Goal: Information Seeking & Learning: Learn about a topic

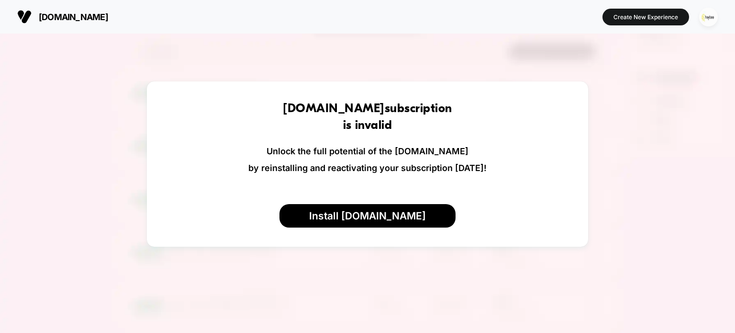
click at [709, 17] on img "button" at bounding box center [708, 17] width 19 height 19
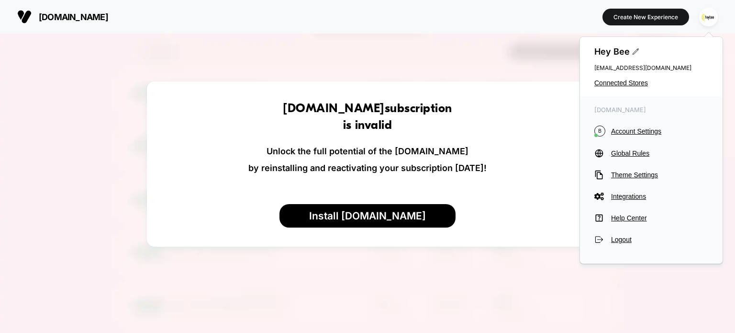
click at [624, 79] on span "Connected Stores" at bounding box center [651, 83] width 114 height 8
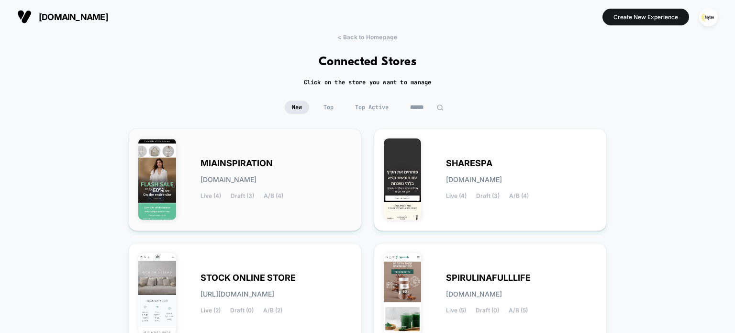
click at [256, 163] on span "MIAINSPIRATION" at bounding box center [236, 163] width 72 height 7
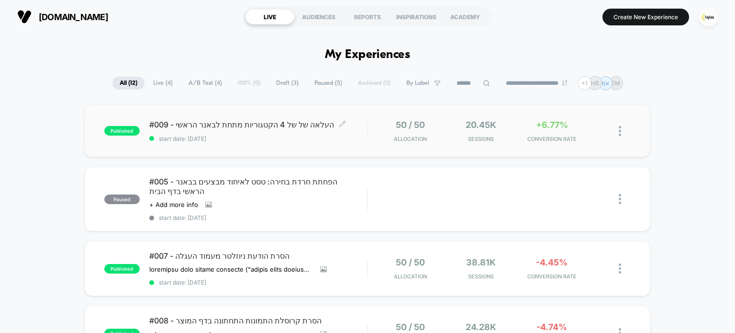
click at [354, 135] on span "start date: [DATE]" at bounding box center [258, 138] width 218 height 7
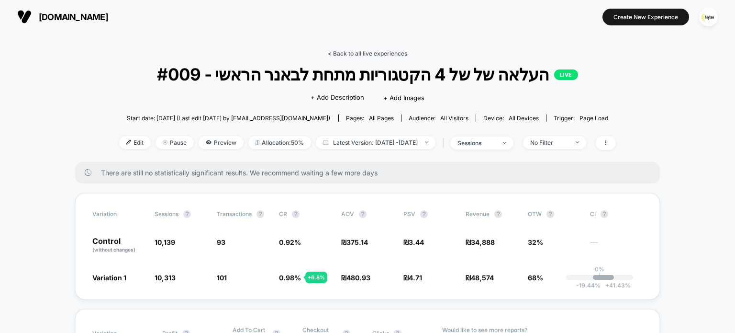
click at [374, 53] on link "< Back to all live experiences" at bounding box center [367, 53] width 79 height 7
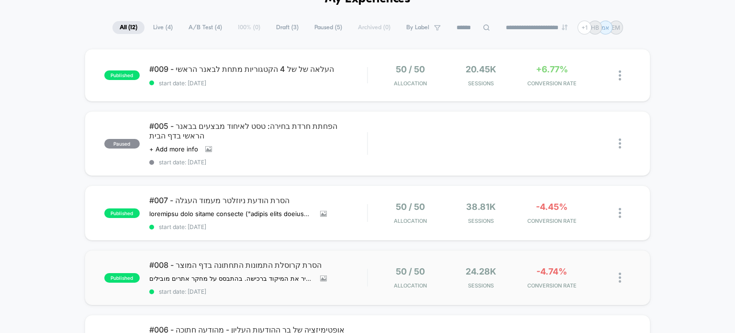
scroll to position [144, 0]
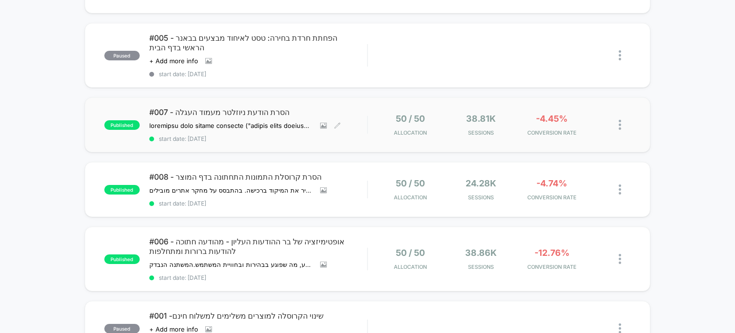
click at [296, 107] on div "#007 - הסרת הודעת ניוזלטר מעמוד העגלה השערה הסרת הצעת ההרשמה לניוזלטר ("הירשמי …" at bounding box center [258, 124] width 218 height 35
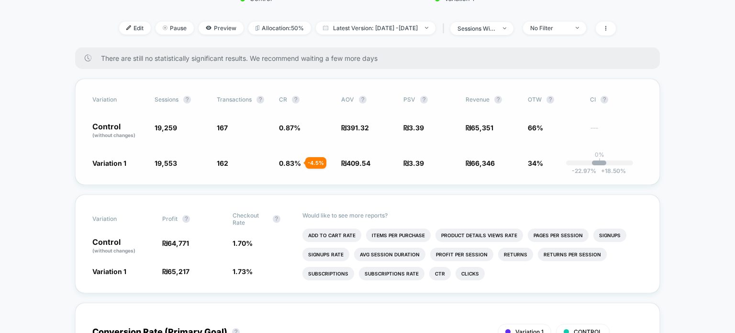
scroll to position [335, 0]
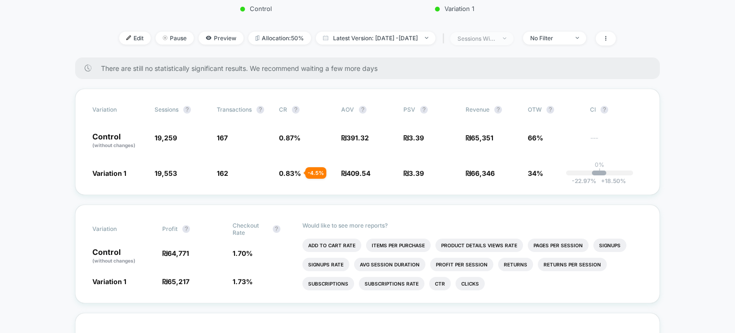
click at [513, 41] on span "sessions with impression" at bounding box center [481, 38] width 63 height 13
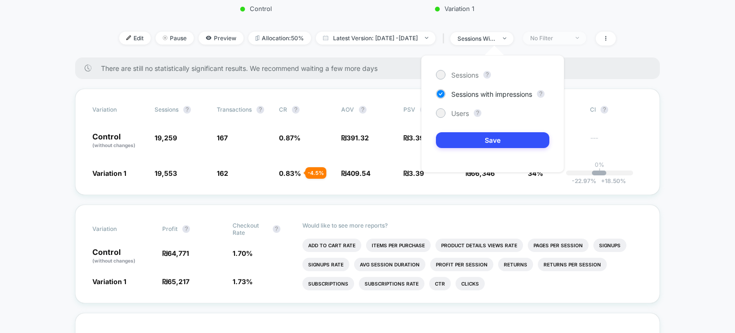
click at [554, 42] on span "No Filter" at bounding box center [554, 38] width 63 height 13
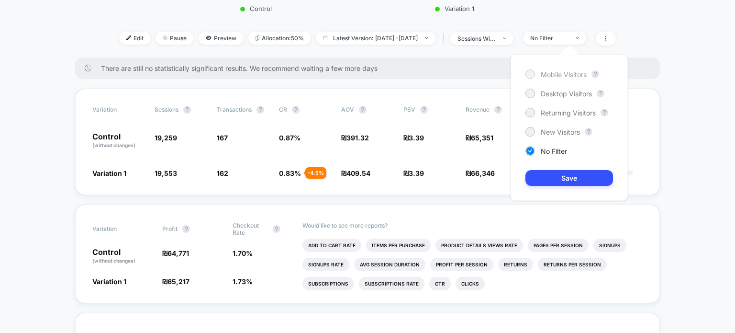
click at [556, 72] on span "Mobile Visitors" at bounding box center [564, 74] width 46 height 8
click at [578, 173] on button "Save" at bounding box center [569, 178] width 88 height 16
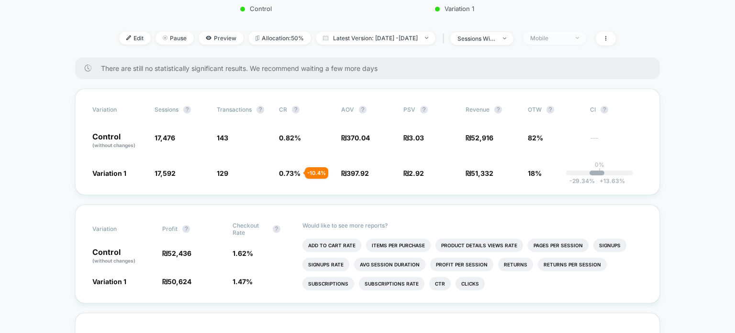
click at [559, 40] on div "Mobile" at bounding box center [549, 37] width 38 height 7
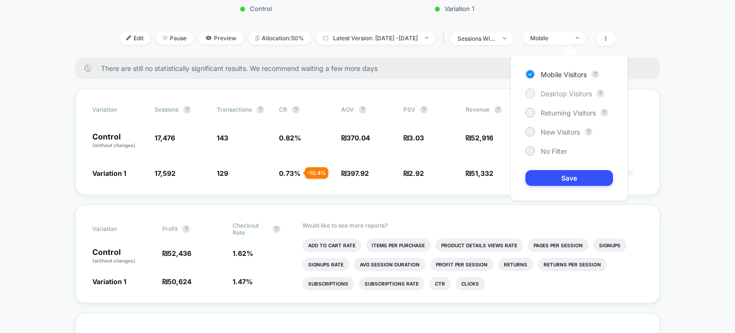
click at [558, 91] on span "Desktop Visitors" at bounding box center [566, 93] width 51 height 8
click at [579, 183] on button "Save" at bounding box center [569, 178] width 88 height 16
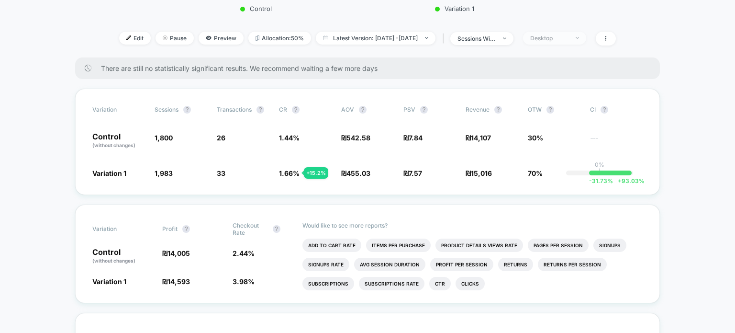
click at [565, 36] on div "Desktop" at bounding box center [549, 37] width 38 height 7
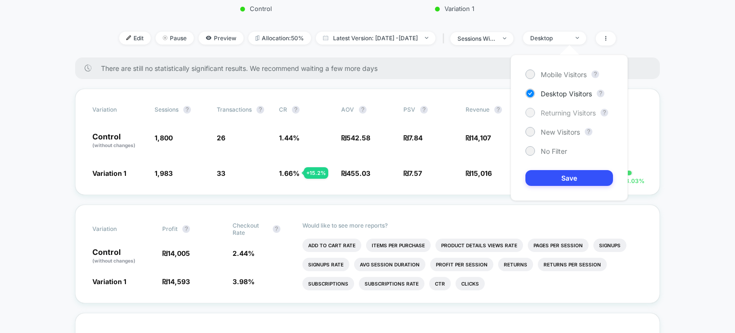
click at [559, 114] on span "Returning Visitors" at bounding box center [568, 113] width 55 height 8
click at [568, 176] on button "Save" at bounding box center [569, 178] width 88 height 16
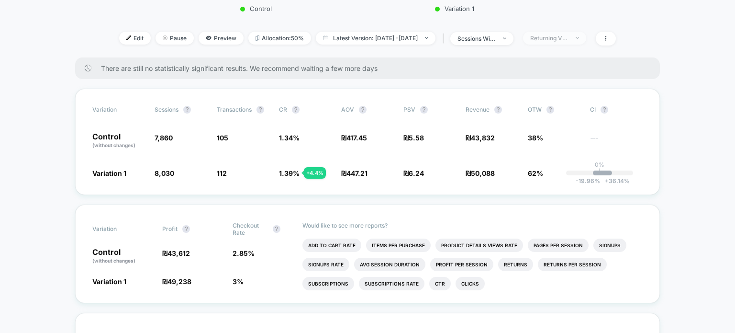
click at [568, 37] on div "Returning Visitors" at bounding box center [549, 37] width 38 height 7
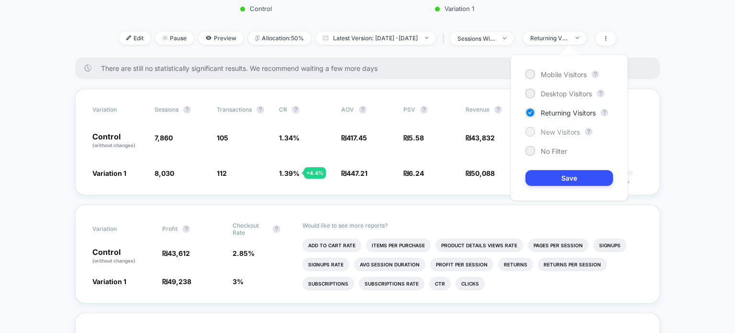
click at [575, 133] on span "New Visitors" at bounding box center [560, 132] width 39 height 8
click at [580, 171] on button "Save" at bounding box center [569, 178] width 88 height 16
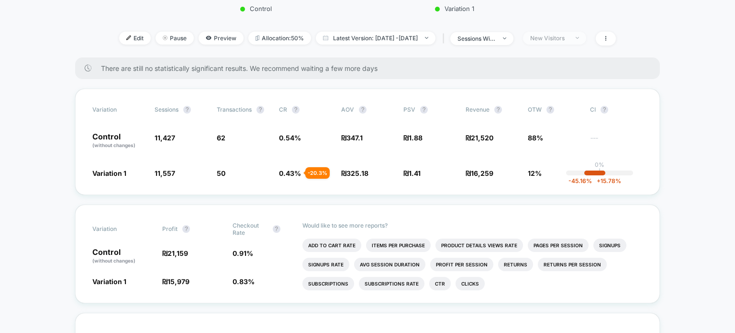
click at [568, 40] on div "New Visitors" at bounding box center [549, 37] width 38 height 7
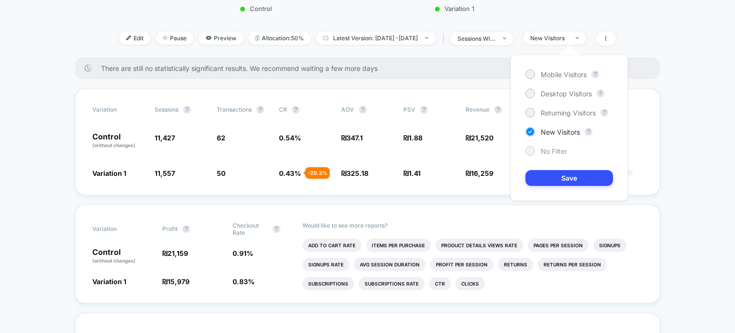
click at [557, 152] on span "No Filter" at bounding box center [554, 151] width 26 height 8
click at [566, 179] on button "Save" at bounding box center [569, 178] width 88 height 16
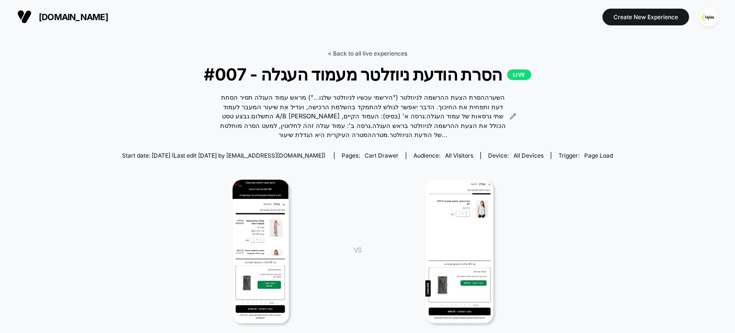
click at [383, 54] on link "< Back to all live experiences" at bounding box center [367, 53] width 79 height 7
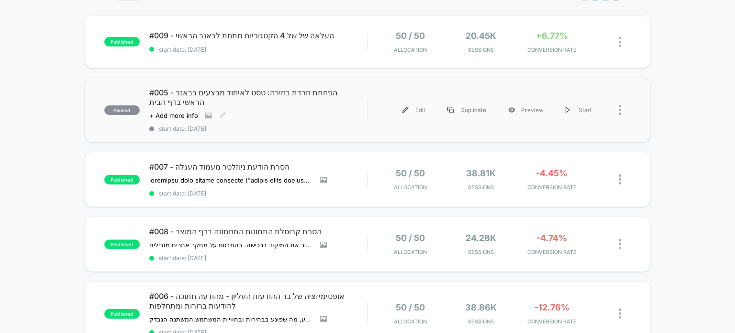
scroll to position [144, 0]
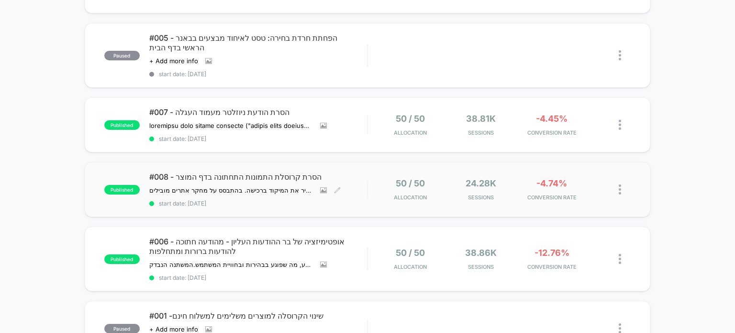
click at [280, 172] on span "#008 - הסרת קרוסלת התמונות התחתונה בדף המוצר" at bounding box center [258, 177] width 218 height 10
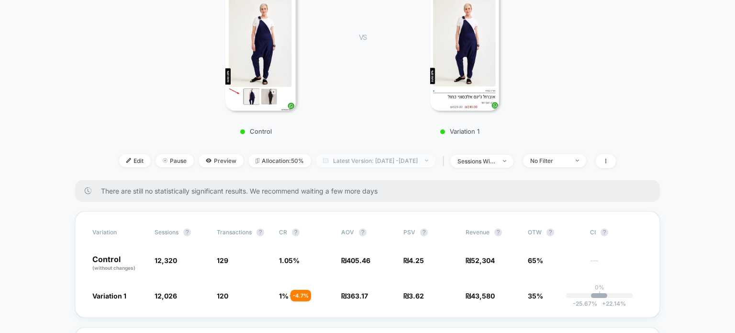
scroll to position [287, 0]
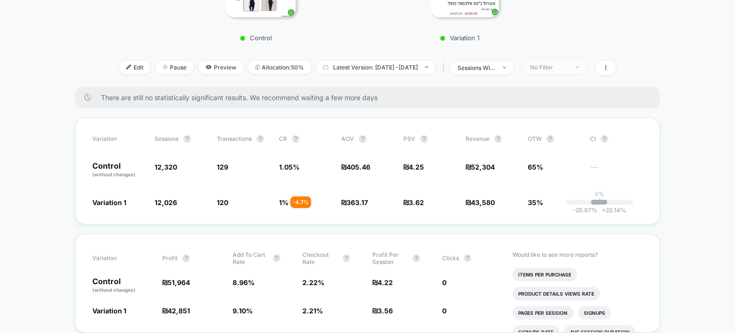
click at [561, 72] on span "No Filter" at bounding box center [554, 67] width 63 height 13
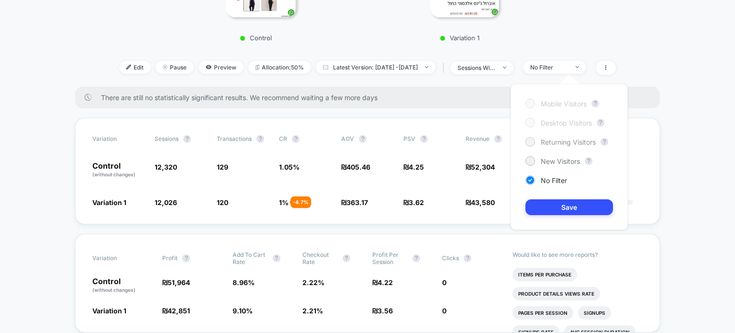
click at [552, 144] on span "Returning Visitors" at bounding box center [568, 142] width 55 height 8
click at [554, 207] on button "Save" at bounding box center [569, 207] width 88 height 16
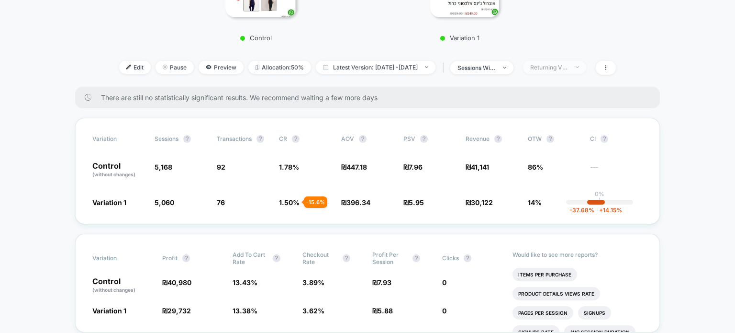
click at [554, 68] on div "Returning Visitors" at bounding box center [549, 67] width 38 height 7
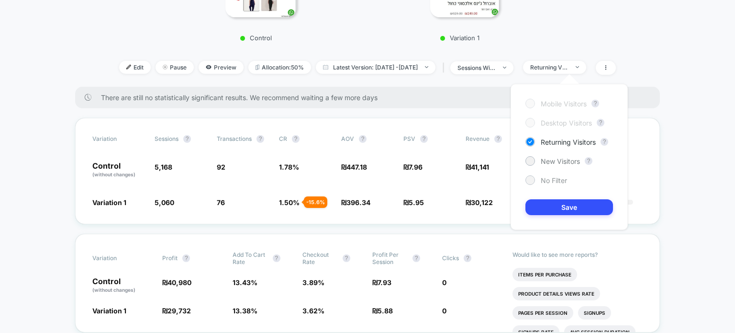
drag, startPoint x: 552, startPoint y: 156, endPoint x: 552, endPoint y: 176, distance: 19.1
click at [552, 157] on span "New Visitors" at bounding box center [560, 161] width 39 height 8
click at [553, 205] on button "Save" at bounding box center [569, 207] width 88 height 16
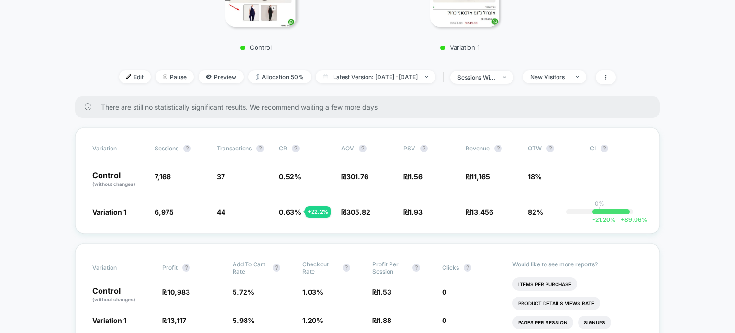
scroll to position [287, 0]
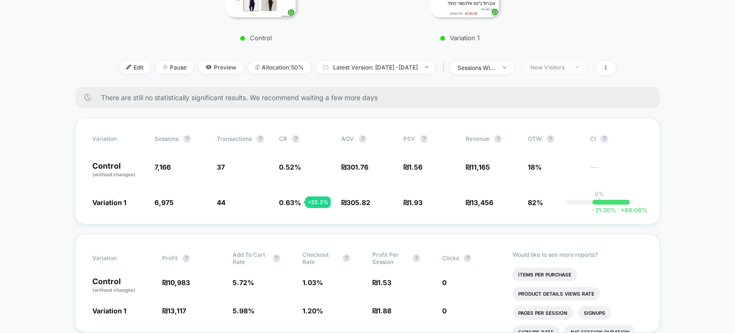
click at [568, 68] on div "New Visitors" at bounding box center [549, 67] width 38 height 7
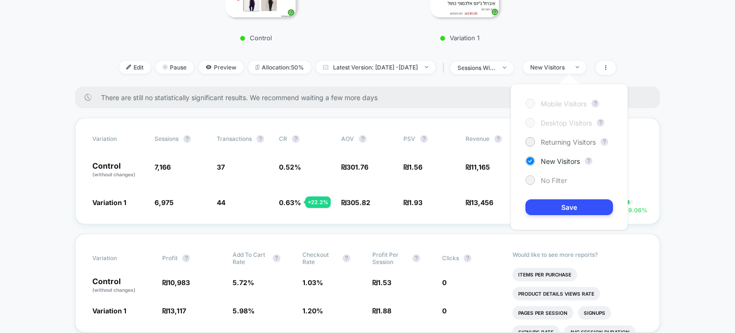
click at [554, 178] on span "No Filter" at bounding box center [554, 180] width 26 height 8
click at [559, 211] on button "Save" at bounding box center [569, 207] width 88 height 16
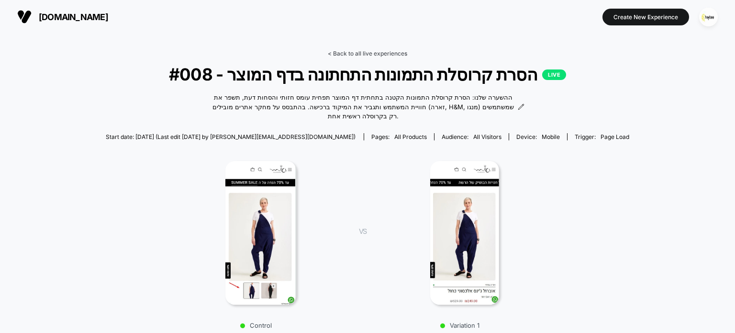
click at [343, 52] on link "< Back to all live experiences" at bounding box center [367, 53] width 79 height 7
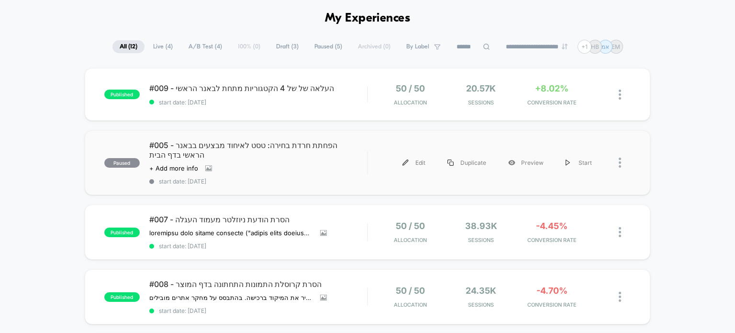
scroll to position [144, 0]
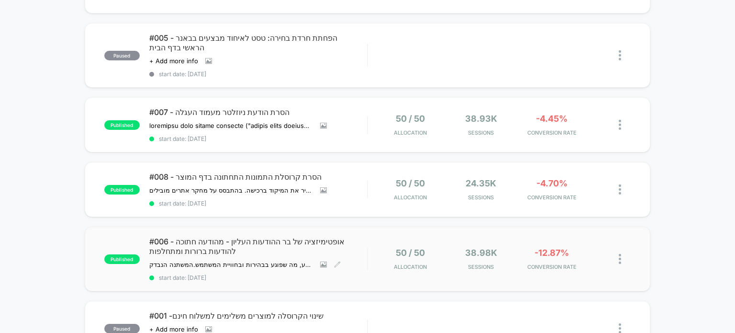
click at [309, 236] on span "#006 - אופטימיזציה של בר ההודעות העליון - מהודעה חתוכה להודעות ברורות ומתחלפות" at bounding box center [258, 245] width 218 height 19
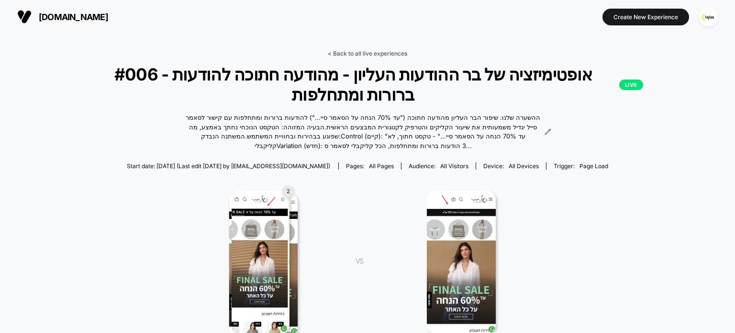
click at [385, 53] on link "< Back to all live experiences" at bounding box center [367, 53] width 79 height 7
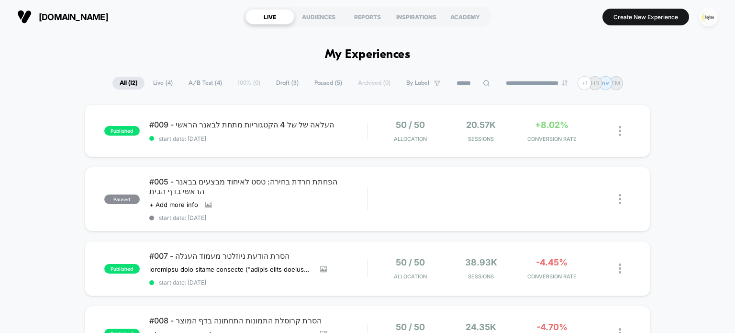
click at [706, 22] on img "button" at bounding box center [708, 17] width 19 height 19
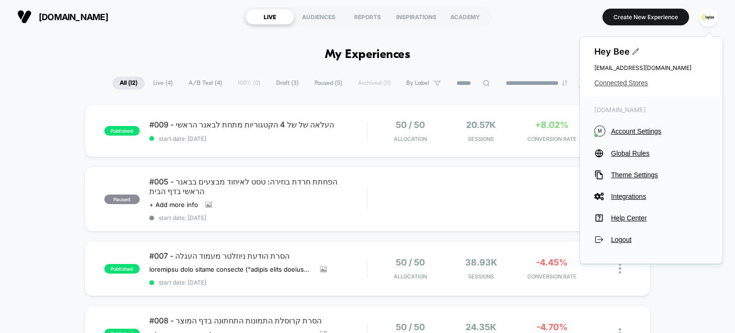
click at [640, 86] on span "Connected Stores" at bounding box center [651, 83] width 114 height 8
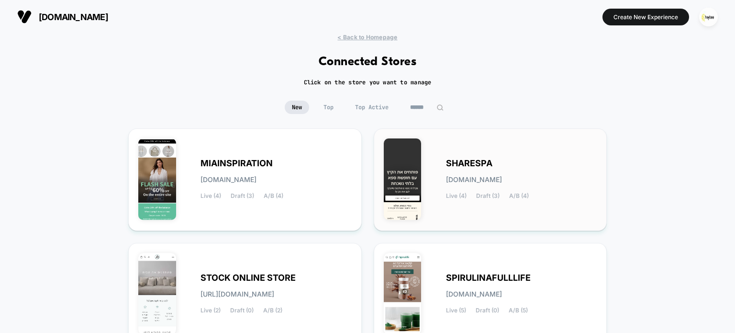
click at [466, 183] on span "[DOMAIN_NAME]" at bounding box center [474, 179] width 56 height 7
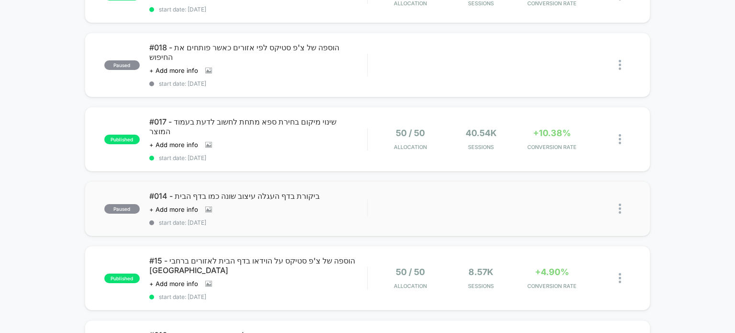
scroll to position [96, 0]
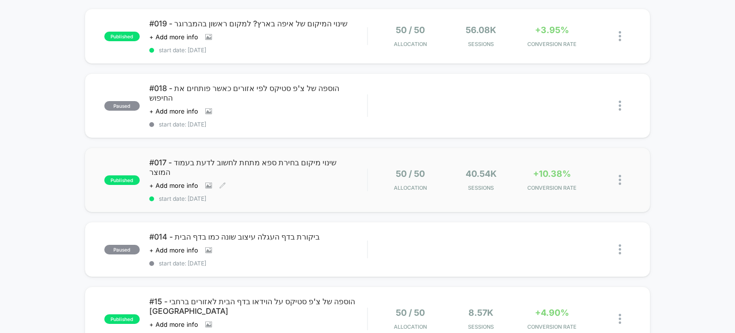
click at [329, 161] on div "#017 - שינוי מיקום בחירת ספא מתחת לחשוב לדעת בעמוד המוצר Click to view images C…" at bounding box center [258, 179] width 218 height 44
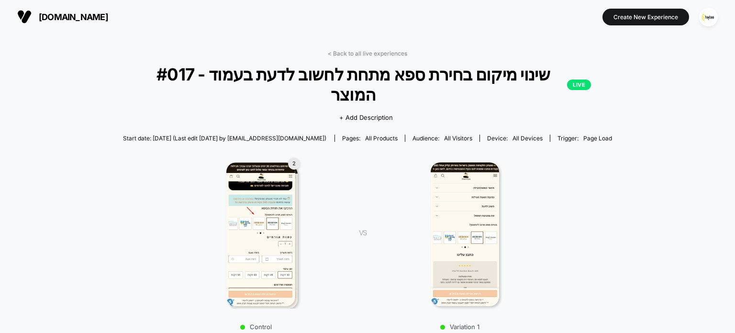
drag, startPoint x: 375, startPoint y: 53, endPoint x: 373, endPoint y: 65, distance: 11.6
click at [375, 54] on link "< Back to all live experiences" at bounding box center [367, 53] width 79 height 7
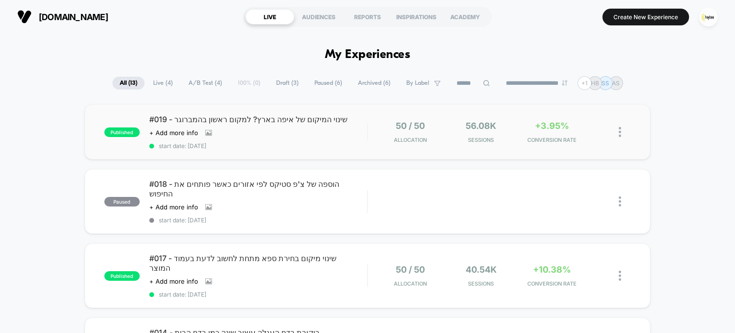
click at [328, 128] on div "#019 - שינוי המיקום של איפה בארץ? למקום ראשון בהמברוגר Click to view images Cli…" at bounding box center [258, 131] width 218 height 35
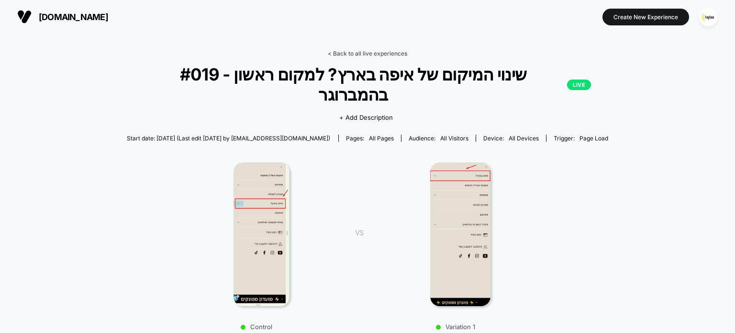
click at [360, 53] on link "< Back to all live experiences" at bounding box center [367, 53] width 79 height 7
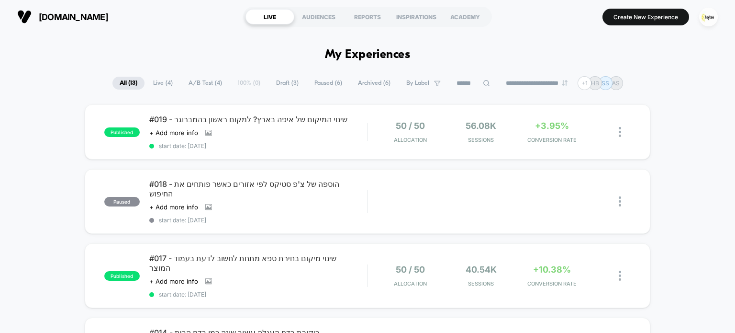
drag, startPoint x: 706, startPoint y: 15, endPoint x: 698, endPoint y: 26, distance: 14.1
click at [706, 15] on img "button" at bounding box center [708, 17] width 19 height 19
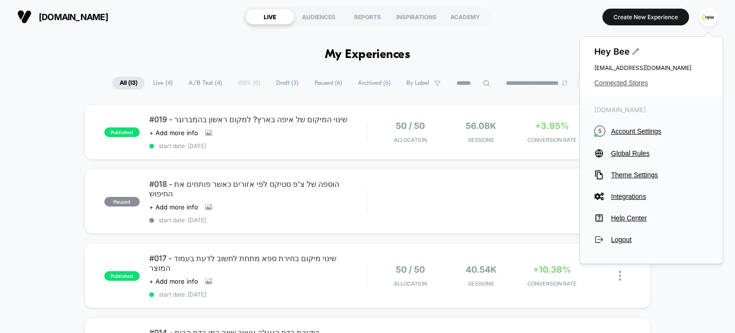
click at [609, 86] on span "Connected Stores" at bounding box center [651, 83] width 114 height 8
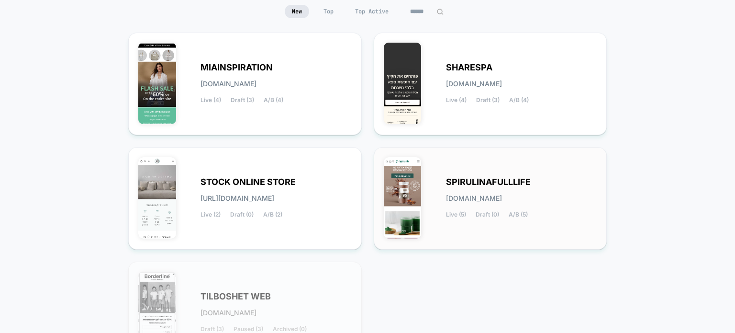
click at [456, 195] on span "[DOMAIN_NAME]" at bounding box center [474, 198] width 56 height 7
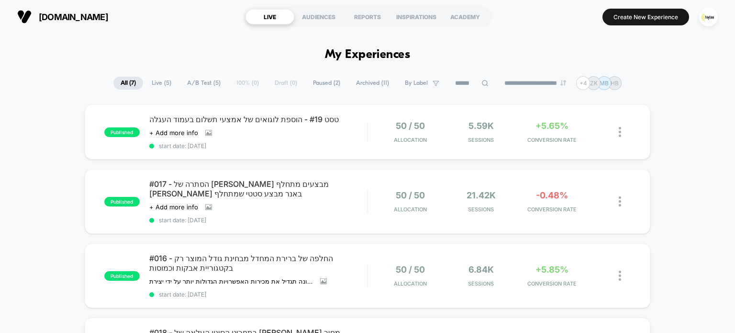
scroll to position [96, 0]
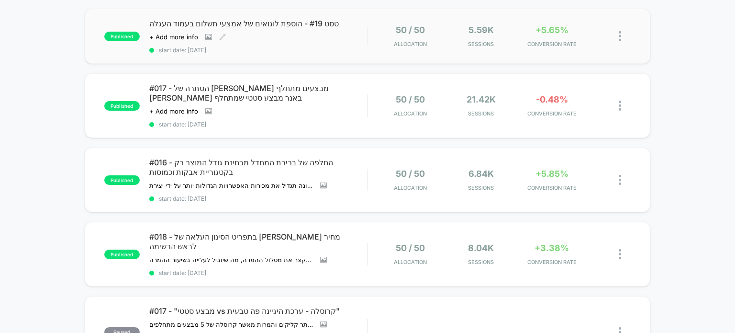
click at [337, 31] on div "טסט #19 - הוספת לוגואים של אמצעי תשלום בעמוד העגלה Click to view images Click t…" at bounding box center [258, 36] width 218 height 35
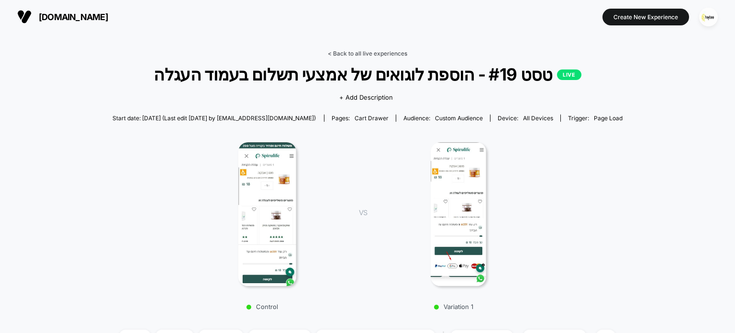
click at [371, 51] on link "< Back to all live experiences" at bounding box center [367, 53] width 79 height 7
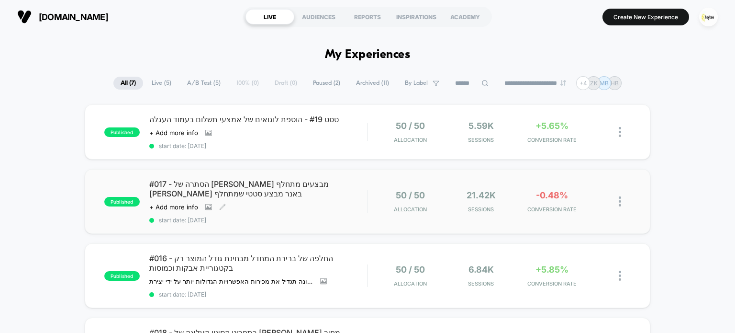
click at [320, 183] on span "#017 - הסתרה של [PERSON_NAME] מבצעים מתחלף [PERSON_NAME] באנר מבצע סטטי שמתחלף" at bounding box center [258, 188] width 218 height 19
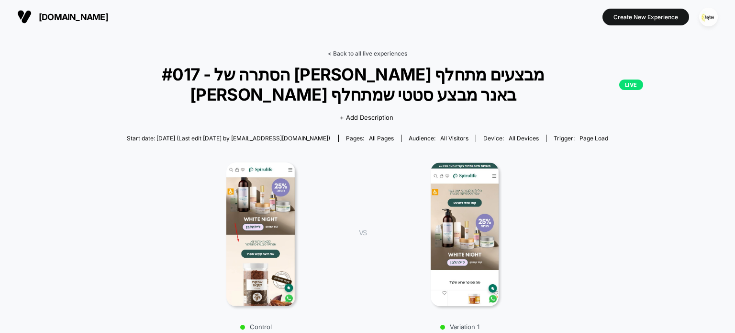
click at [367, 54] on link "< Back to all live experiences" at bounding box center [367, 53] width 79 height 7
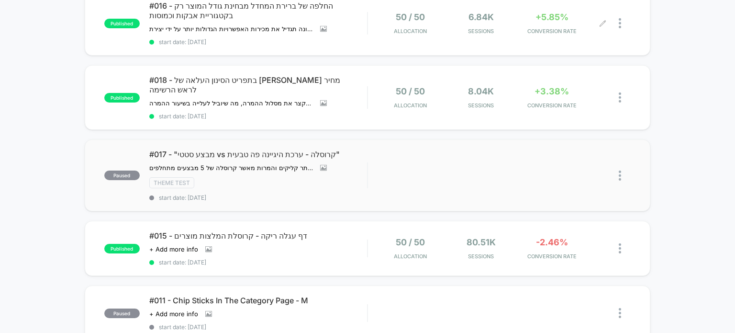
scroll to position [335, 0]
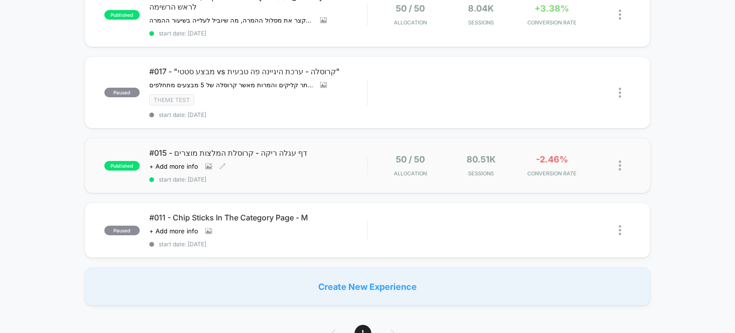
click at [341, 148] on div "#015 - דף עגלה ריקה - קרוסלת המלצות מוצרים Click to view images Click to edit e…" at bounding box center [258, 165] width 218 height 35
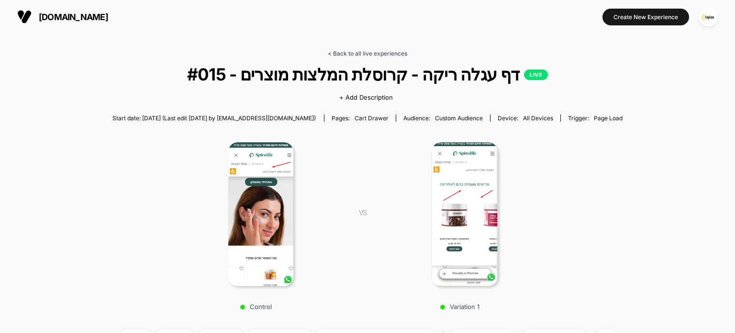
click at [390, 56] on link "< Back to all live experiences" at bounding box center [367, 53] width 79 height 7
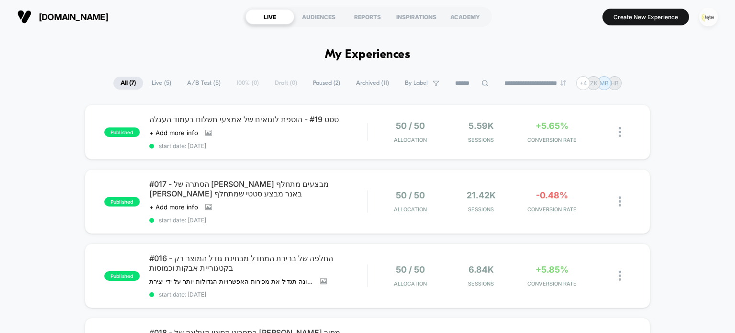
click at [711, 19] on img "button" at bounding box center [708, 17] width 19 height 19
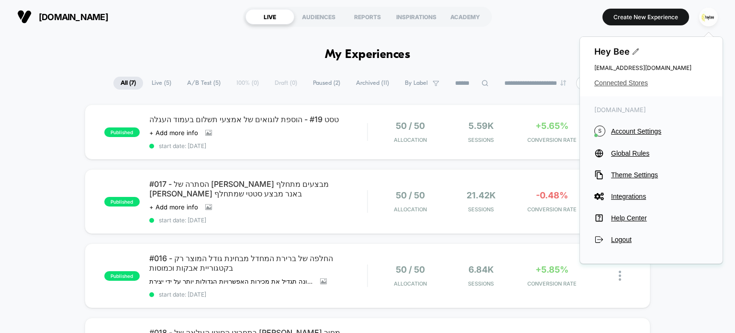
click at [644, 82] on span "Connected Stores" at bounding box center [651, 83] width 114 height 8
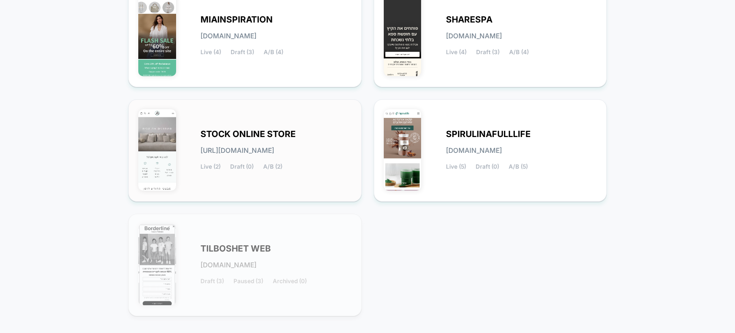
click at [237, 158] on div "STOCK ONLINE STORE [URL][DOMAIN_NAME] Live (2) Draft (0) A/B (2)" at bounding box center [275, 150] width 151 height 39
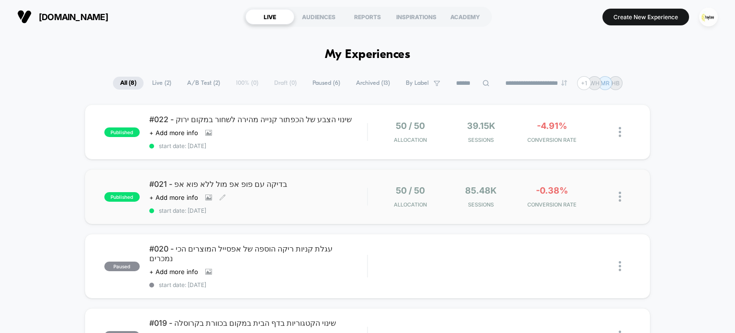
click at [323, 190] on div "#021 - בדיקה עם [PERSON_NAME] אפ [PERSON_NAME] ללא פוא אפ Click to view images …" at bounding box center [258, 196] width 218 height 35
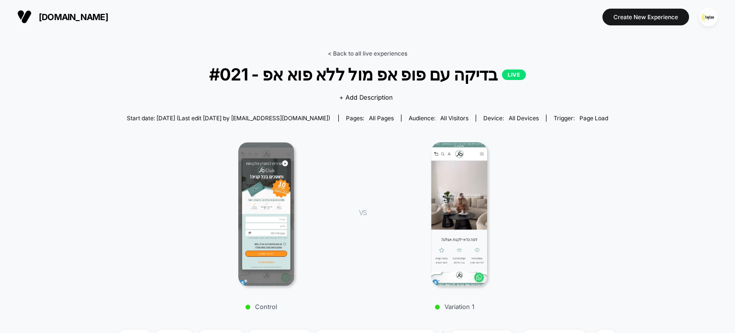
click at [394, 52] on link "< Back to all live experiences" at bounding box center [367, 53] width 79 height 7
